Goal: Transaction & Acquisition: Purchase product/service

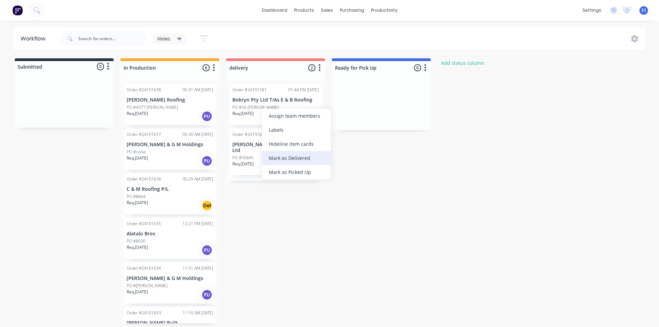
click at [284, 160] on div "Mark as Delivered" at bounding box center [296, 158] width 69 height 14
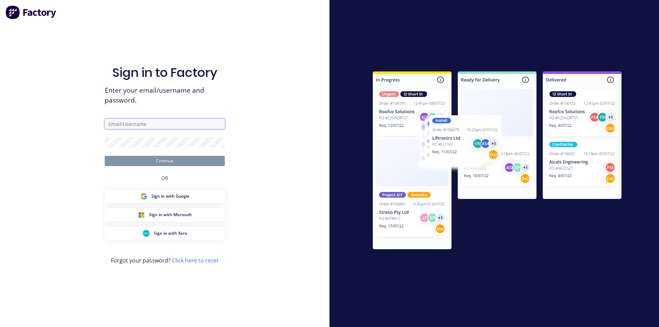
type input "ErikAVRONone"
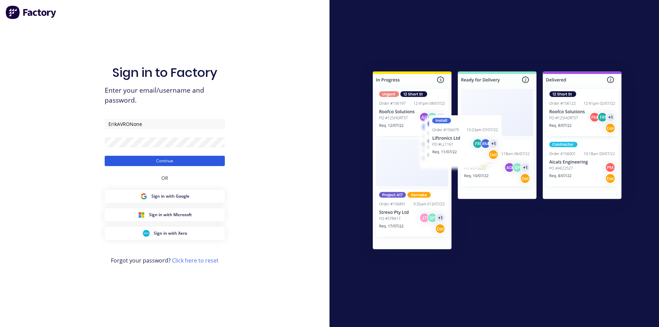
click at [212, 164] on button "Continue" at bounding box center [165, 161] width 120 height 10
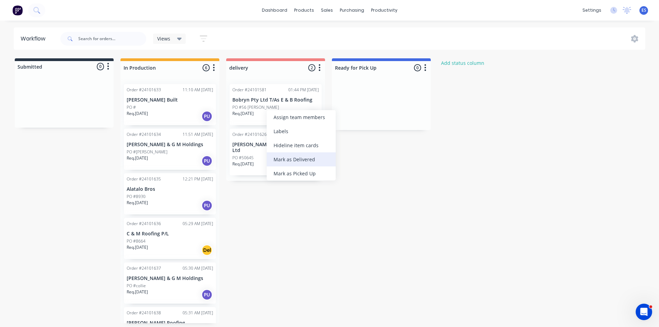
click at [312, 158] on div "Mark as Delivered" at bounding box center [301, 159] width 69 height 14
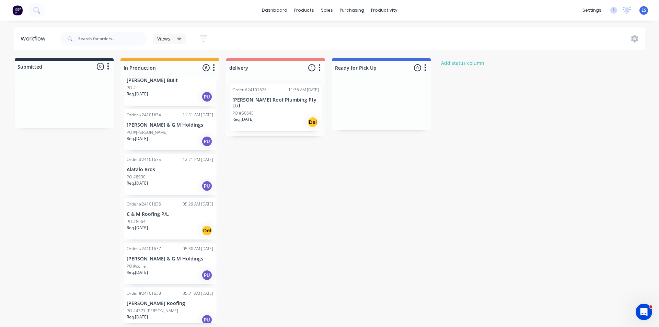
scroll to position [31, 0]
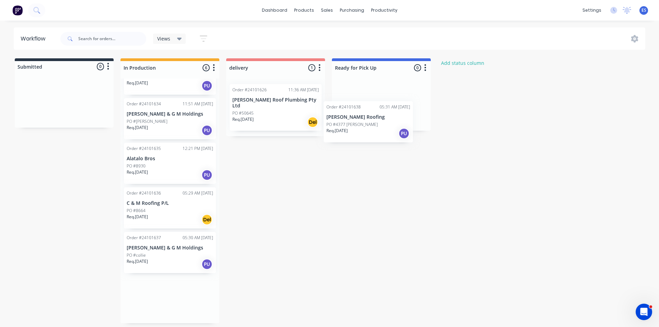
drag, startPoint x: 161, startPoint y: 295, endPoint x: 373, endPoint y: 97, distance: 289.1
click at [372, 98] on div "Submitted 0 Status colour #273444 hex #273444 Save Cancel Summaries Total order…" at bounding box center [318, 190] width 647 height 265
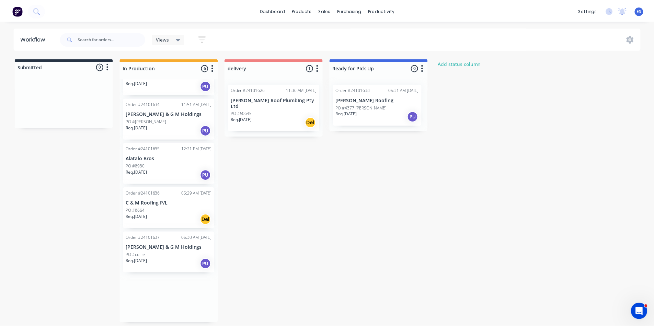
scroll to position [0, 0]
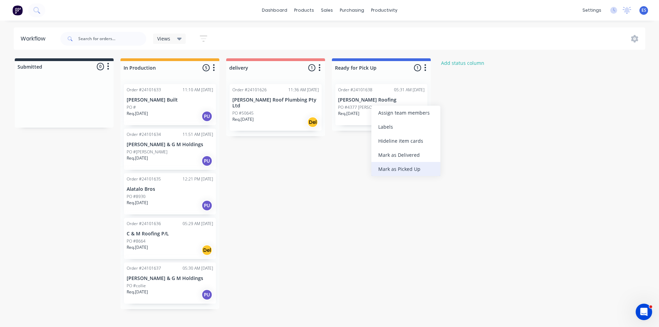
click at [401, 172] on div "Mark as Picked Up" at bounding box center [406, 169] width 69 height 14
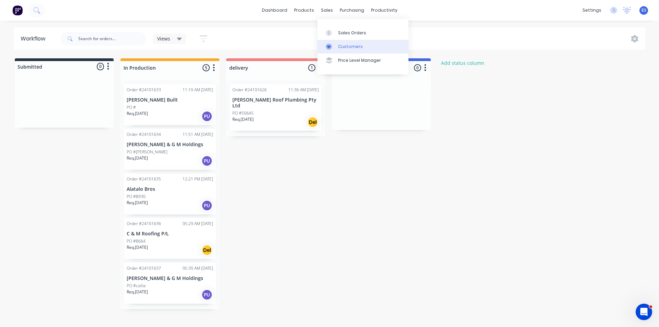
click at [337, 47] on link "Customers" at bounding box center [363, 47] width 91 height 14
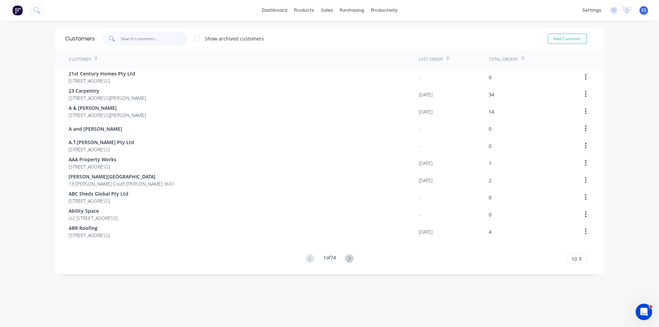
click at [130, 43] on input "text" at bounding box center [154, 39] width 67 height 14
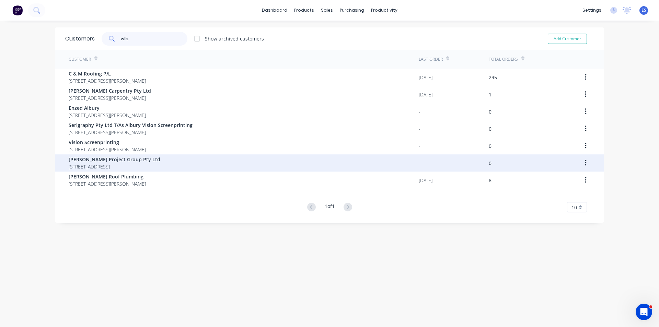
type input "wils"
click at [95, 160] on span "[PERSON_NAME] Project Group Pty Ltd" at bounding box center [115, 159] width 92 height 7
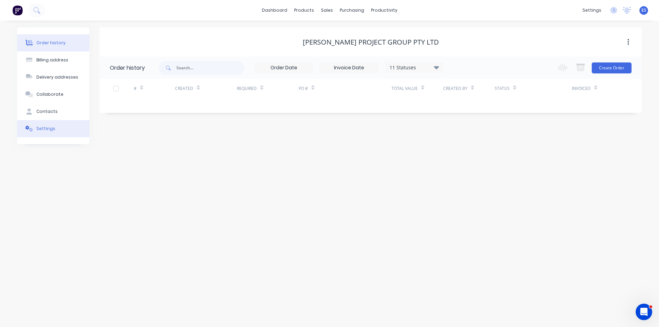
click at [49, 129] on div "Settings" at bounding box center [45, 129] width 19 height 6
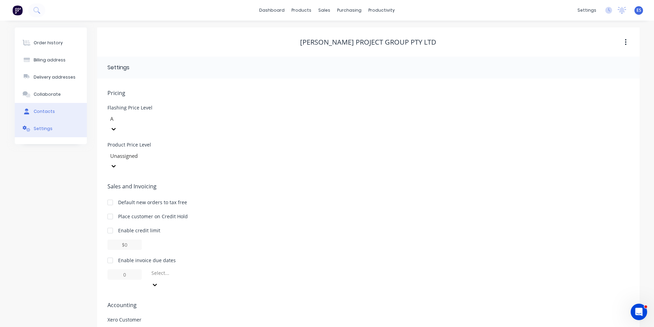
click at [46, 109] on div "Contacts" at bounding box center [44, 112] width 21 height 6
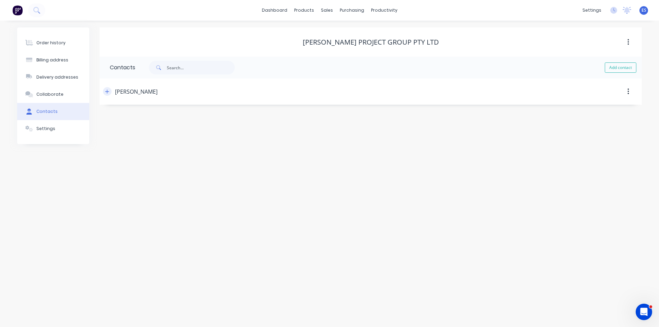
click at [109, 94] on button "button" at bounding box center [107, 91] width 9 height 9
click at [20, 13] on img at bounding box center [17, 10] width 10 height 10
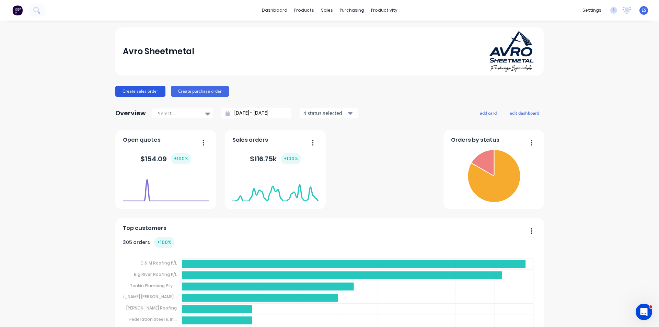
click at [138, 94] on button "Create sales order" at bounding box center [140, 91] width 50 height 11
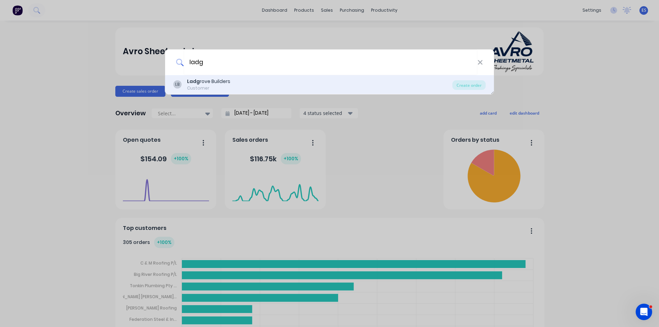
type input "ladg"
click at [221, 79] on div "Ladg rove Builders" at bounding box center [208, 81] width 43 height 7
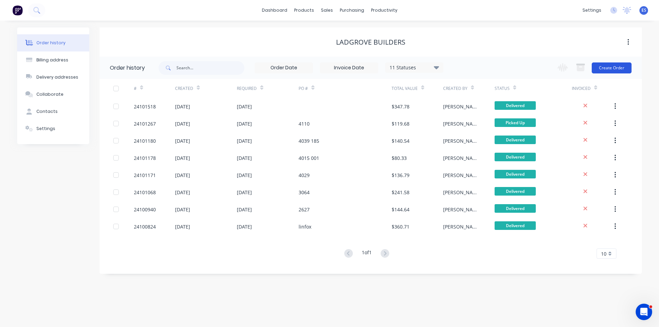
click at [613, 68] on button "Create Order" at bounding box center [612, 67] width 40 height 11
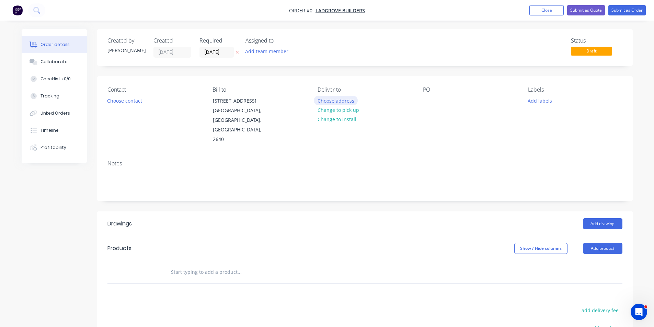
click at [346, 100] on button "Choose address" at bounding box center [336, 100] width 44 height 9
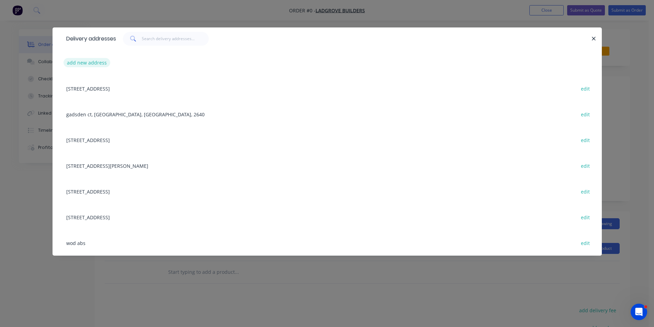
click at [82, 65] on button "add new address" at bounding box center [87, 62] width 47 height 9
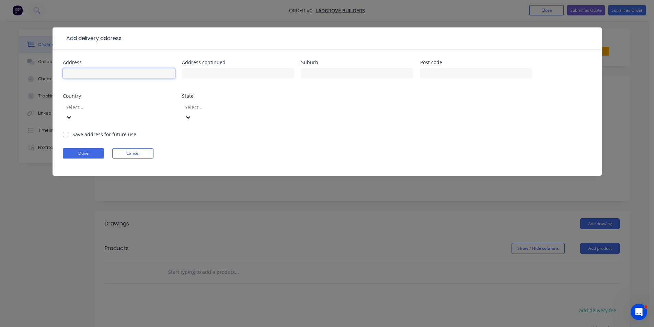
click at [83, 77] on input "text" at bounding box center [119, 73] width 112 height 10
type input "[STREET_ADDRESS]"
click at [72, 131] on label "Save address for future use" at bounding box center [104, 134] width 64 height 7
click at [67, 131] on input "Save address for future use" at bounding box center [65, 134] width 5 height 7
checkbox input "true"
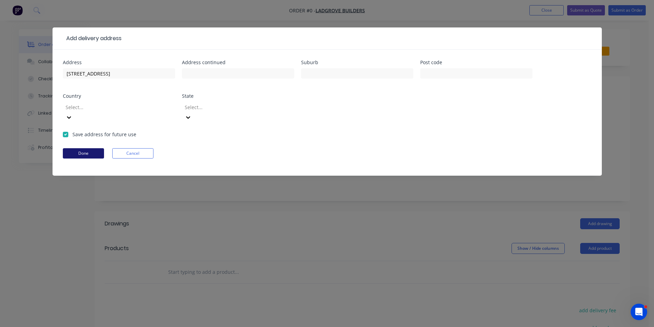
click at [82, 148] on button "Done" at bounding box center [83, 153] width 41 height 10
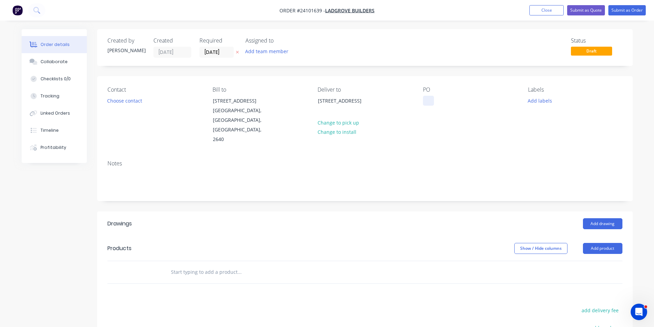
click at [432, 103] on div at bounding box center [428, 101] width 11 height 10
click at [608, 218] on button "Add drawing" at bounding box center [602, 223] width 39 height 11
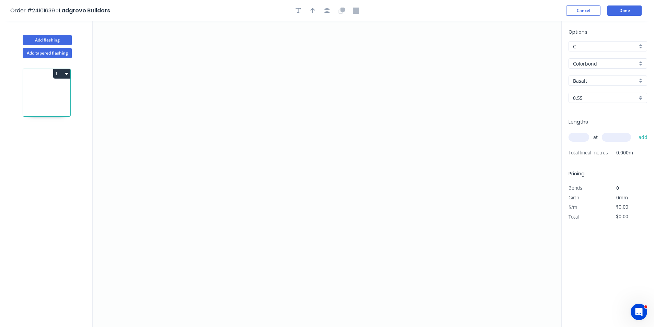
click at [595, 83] on input "Basalt" at bounding box center [605, 80] width 64 height 7
click at [597, 114] on div "Classic Cream" at bounding box center [608, 118] width 78 height 12
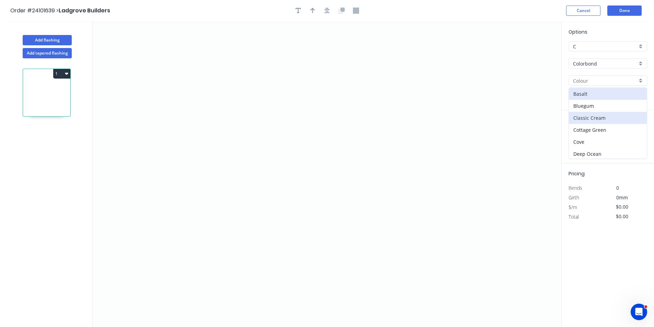
type input "Classic Cream"
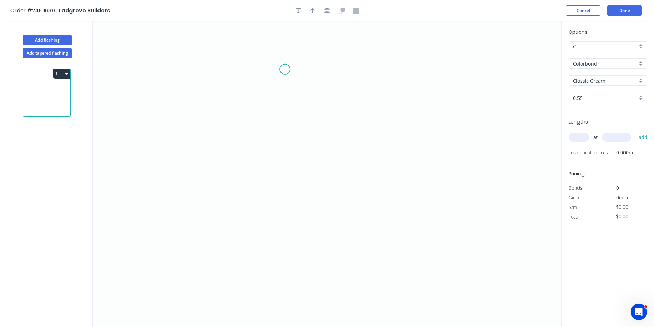
click at [285, 69] on icon "0" at bounding box center [327, 174] width 469 height 306
click at [285, 152] on icon "0" at bounding box center [327, 174] width 469 height 306
click at [239, 153] on icon "0 ?" at bounding box center [327, 174] width 469 height 306
click at [240, 195] on icon "0 ? ?" at bounding box center [327, 174] width 469 height 306
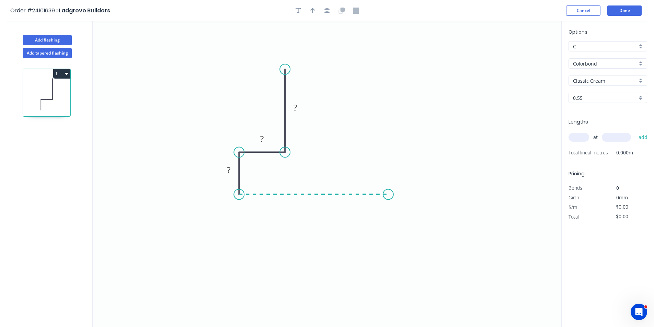
click at [388, 198] on icon "0 ? ? ?" at bounding box center [327, 174] width 469 height 306
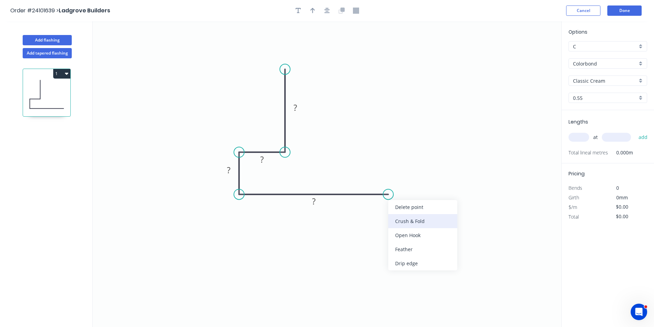
click at [398, 220] on div "Crush & Fold" at bounding box center [422, 221] width 69 height 14
click at [315, 203] on tspan "?" at bounding box center [313, 201] width 3 height 11
click at [232, 170] on rect at bounding box center [229, 171] width 14 height 10
click at [259, 159] on rect at bounding box center [262, 160] width 14 height 10
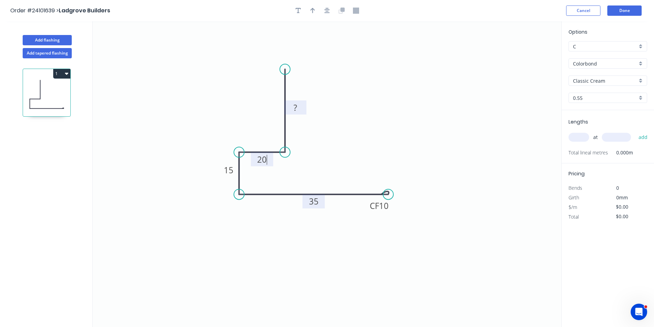
click at [297, 110] on tspan "?" at bounding box center [295, 107] width 3 height 11
click at [445, 133] on icon "0 30 20 15 CF 10 35" at bounding box center [327, 174] width 469 height 306
type input "$10.67"
click at [578, 142] on input "text" at bounding box center [579, 137] width 21 height 9
type input "2"
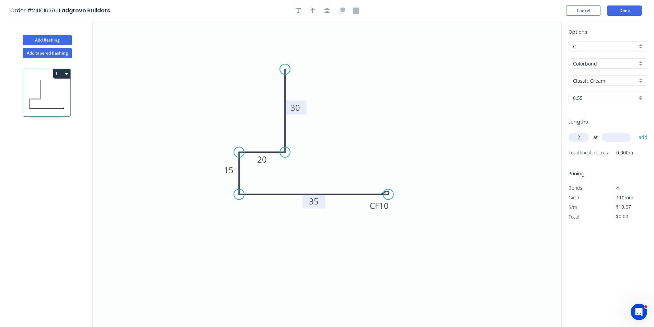
click at [610, 137] on input "text" at bounding box center [616, 137] width 29 height 9
type input "4500"
click at [635, 132] on button "add" at bounding box center [643, 138] width 16 height 12
type input "$96.03"
click at [614, 13] on button "Done" at bounding box center [624, 10] width 34 height 10
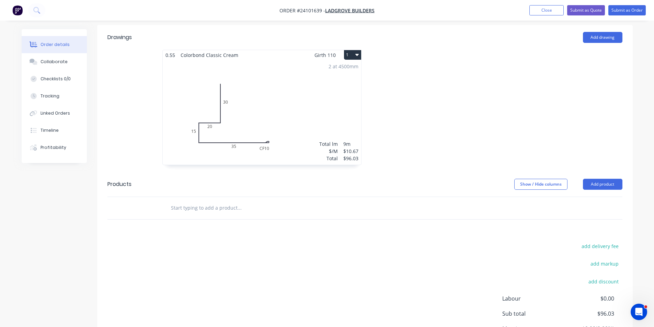
scroll to position [240, 0]
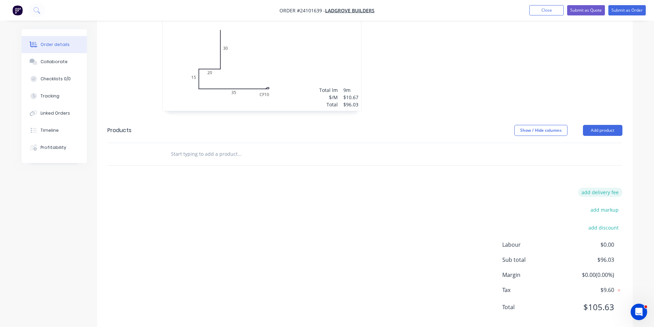
click at [606, 188] on button "add delivery fee" at bounding box center [600, 192] width 44 height 9
type input "50"
click input "submit" at bounding box center [0, 0] width 0 height 0
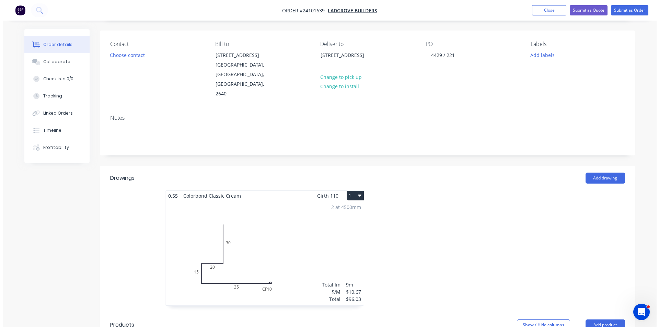
scroll to position [0, 0]
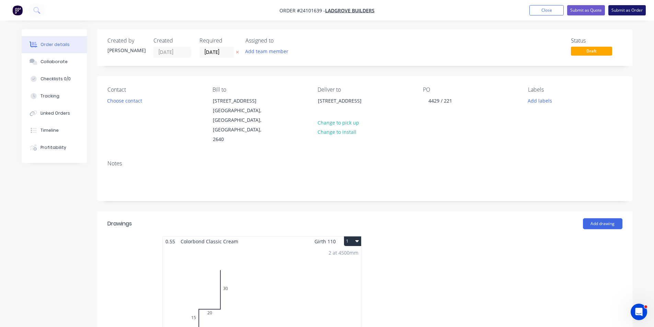
click at [621, 8] on button "Submit as Order" at bounding box center [627, 10] width 37 height 10
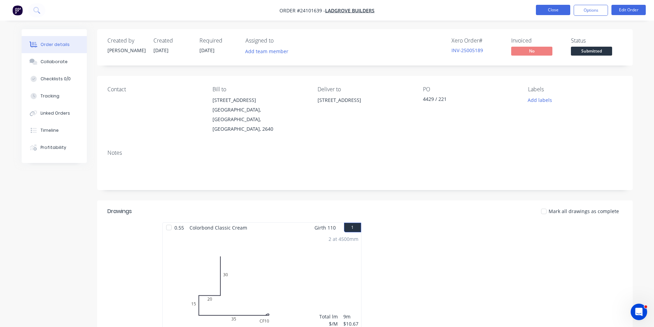
click at [547, 5] on button "Close" at bounding box center [553, 10] width 34 height 10
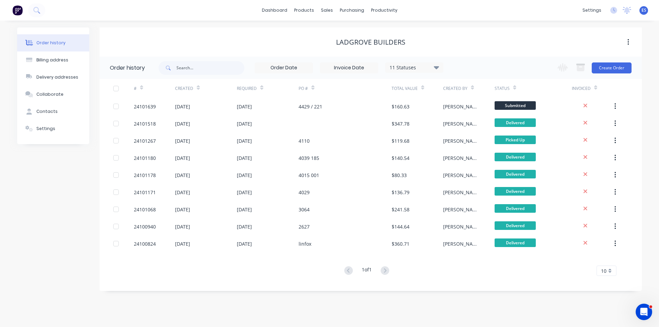
click at [20, 14] on img at bounding box center [17, 10] width 10 height 10
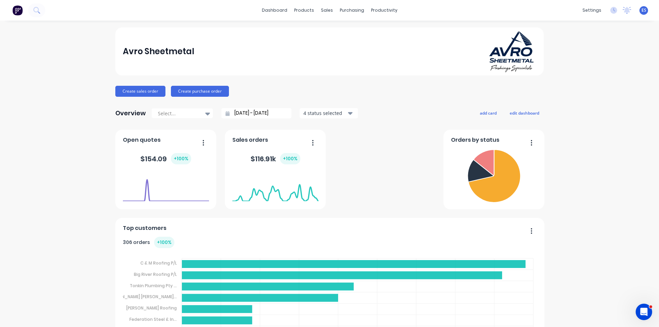
click at [387, 30] on div "Workflow" at bounding box center [394, 33] width 21 height 6
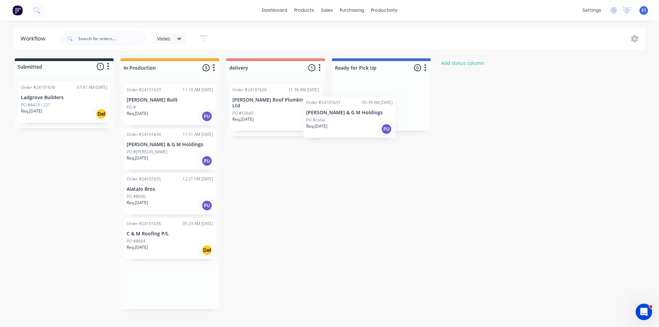
drag, startPoint x: 172, startPoint y: 294, endPoint x: 380, endPoint y: 113, distance: 276.2
click at [380, 113] on div "Submitted 1 Status colour #273444 hex #273444 Save Cancel Summaries Total order…" at bounding box center [318, 183] width 647 height 251
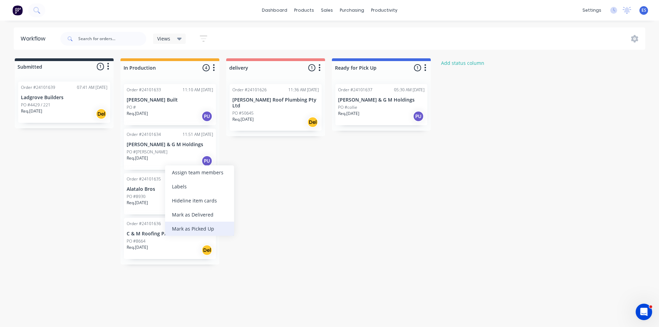
click at [202, 233] on div "Mark as Picked Up" at bounding box center [199, 229] width 69 height 14
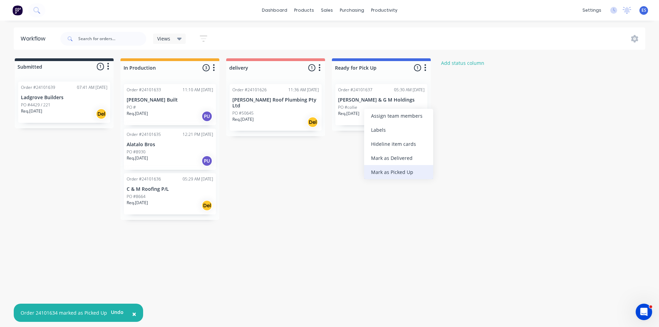
click at [398, 171] on div "Mark as Picked Up" at bounding box center [398, 172] width 69 height 14
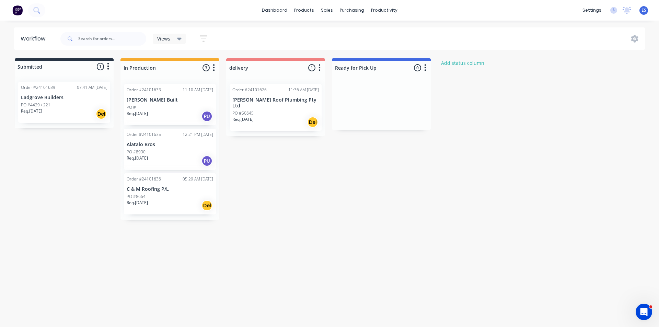
click at [172, 200] on div "Req. [DATE] Del" at bounding box center [170, 206] width 87 height 12
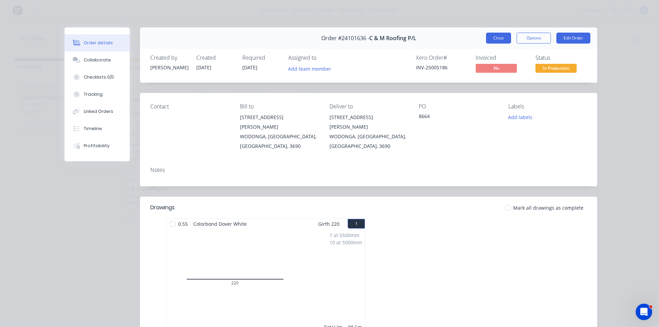
click at [496, 41] on button "Close" at bounding box center [498, 38] width 25 height 11
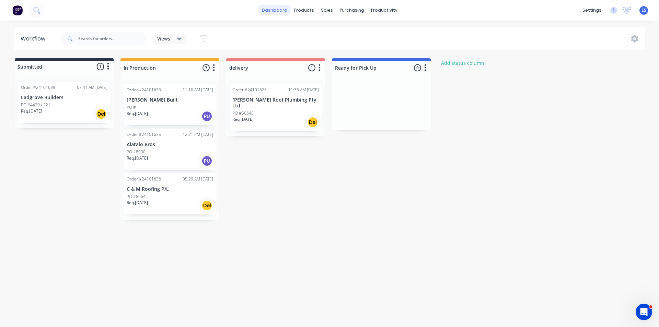
click at [274, 11] on link "dashboard" at bounding box center [275, 10] width 32 height 10
